Goal: Task Accomplishment & Management: Manage account settings

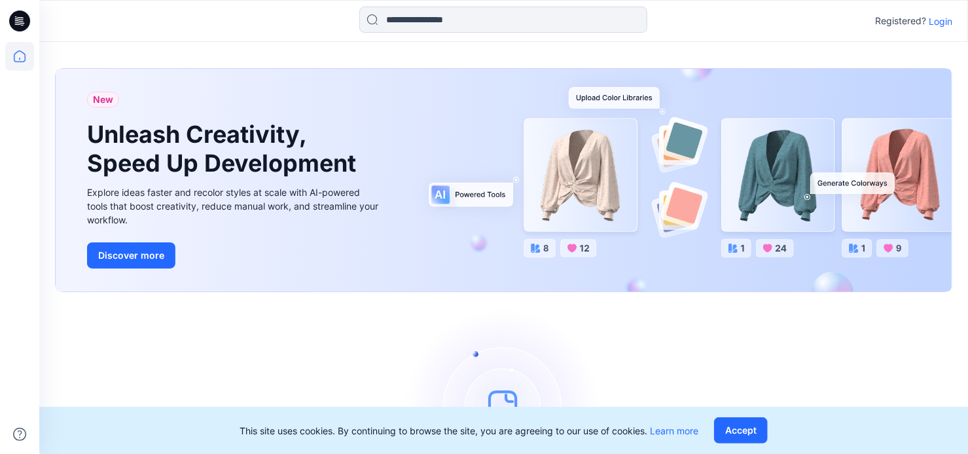
click at [950, 19] on p "Login" at bounding box center [941, 21] width 24 height 14
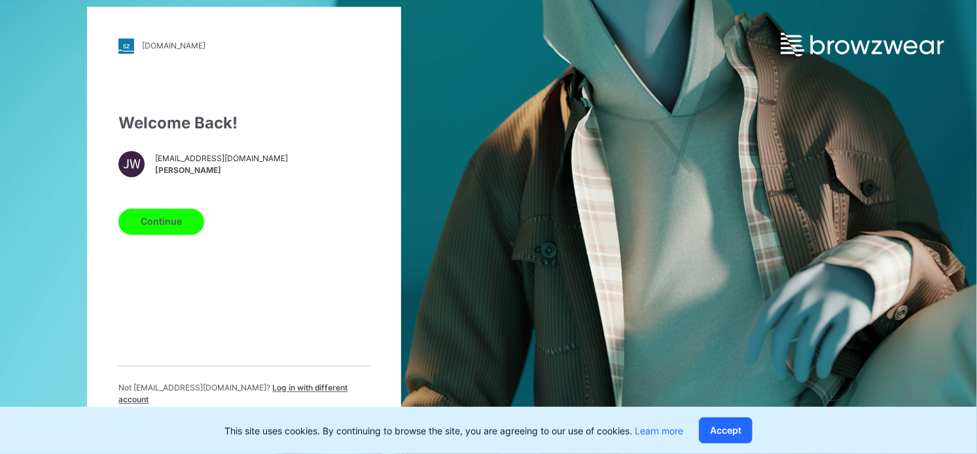
click at [164, 224] on button "Continue" at bounding box center [161, 221] width 86 height 26
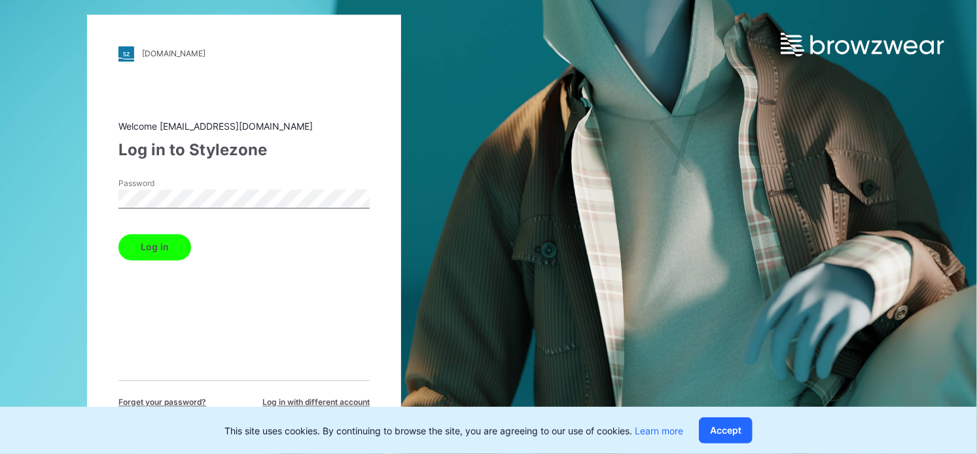
click at [151, 243] on button "Log in" at bounding box center [154, 247] width 73 height 26
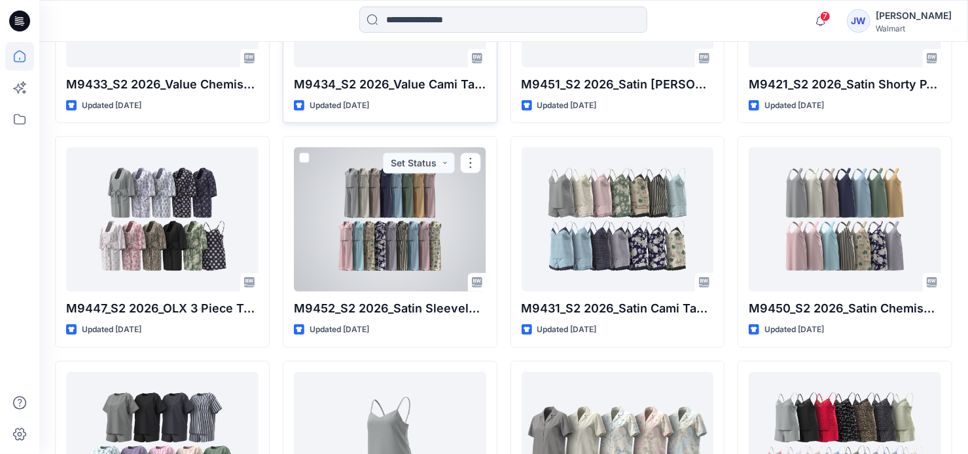
scroll to position [344, 0]
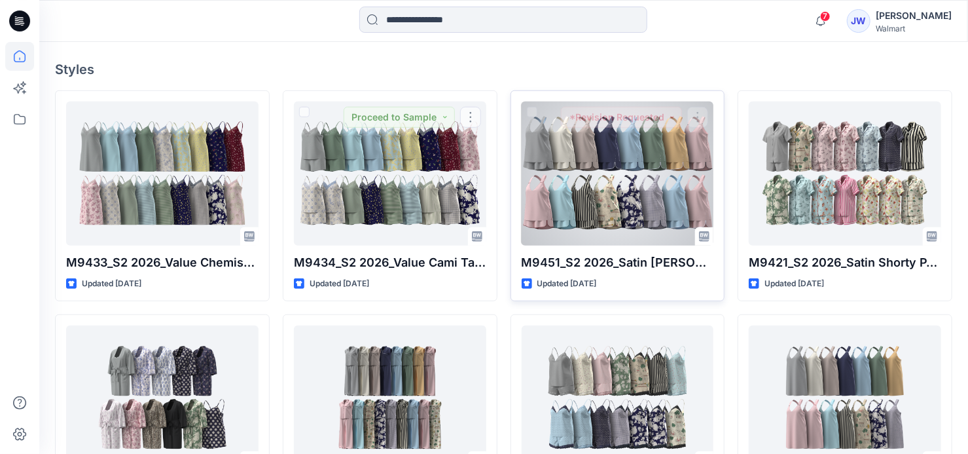
click at [591, 187] on div at bounding box center [618, 173] width 192 height 144
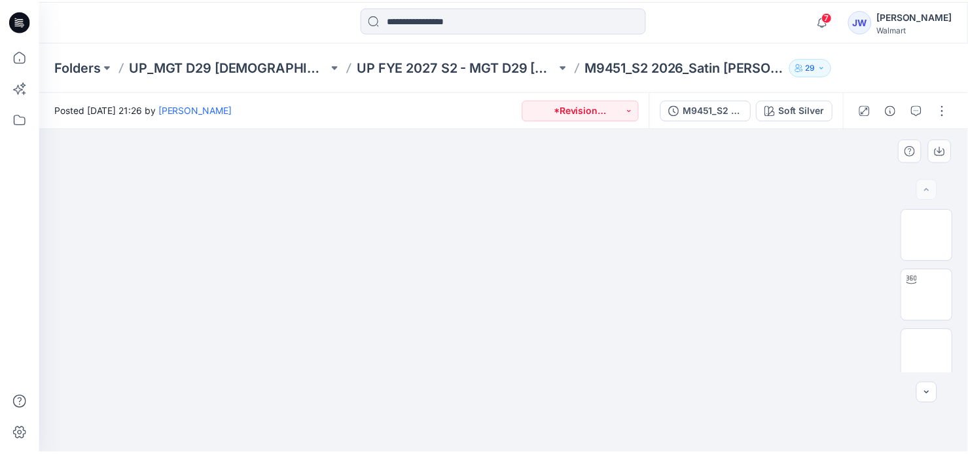
scroll to position [188, 0]
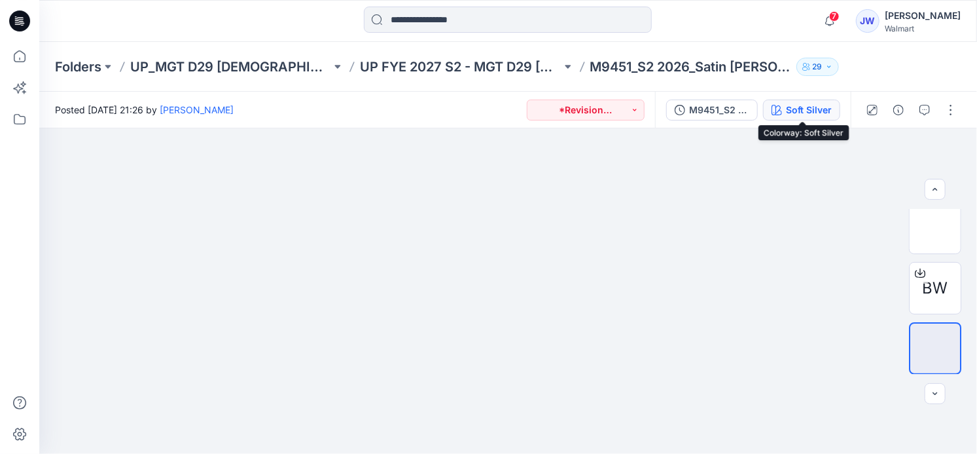
click at [828, 111] on div "Soft Silver" at bounding box center [809, 110] width 46 height 14
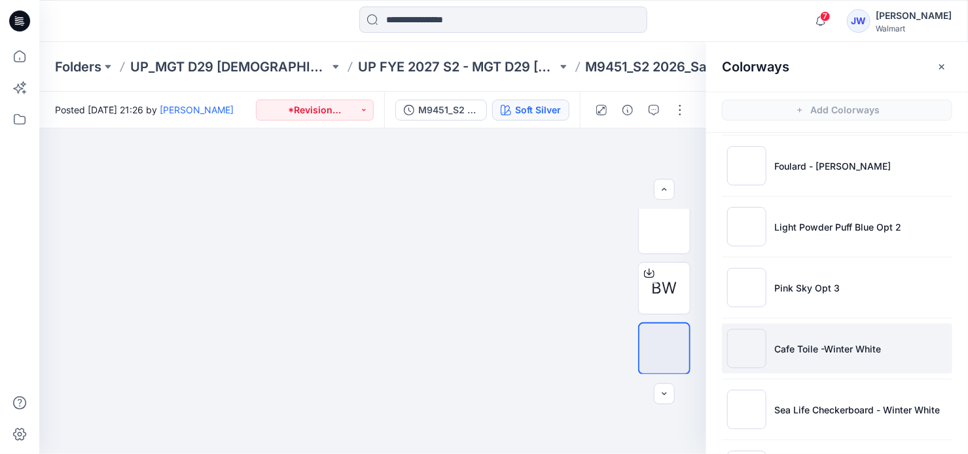
scroll to position [975, 0]
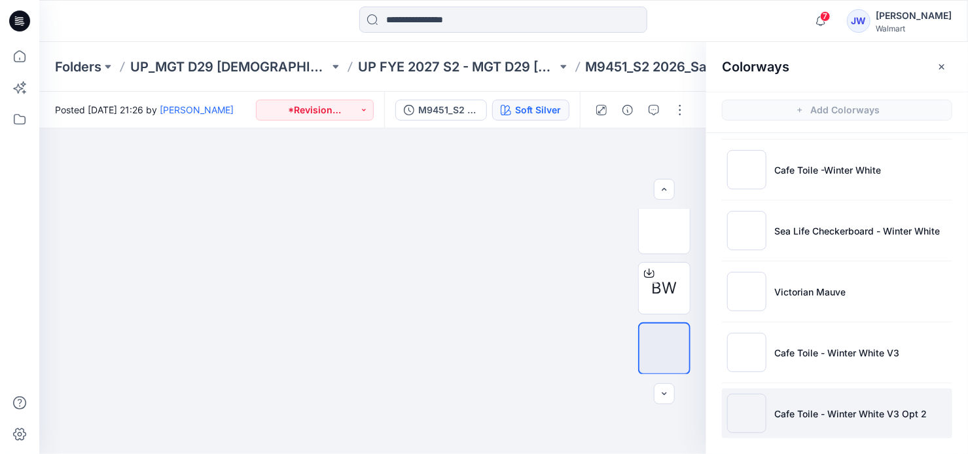
click at [823, 425] on li "Cafe Toile - Winter White V3 Opt 2" at bounding box center [837, 413] width 230 height 50
